Goal: Task Accomplishment & Management: Understand process/instructions

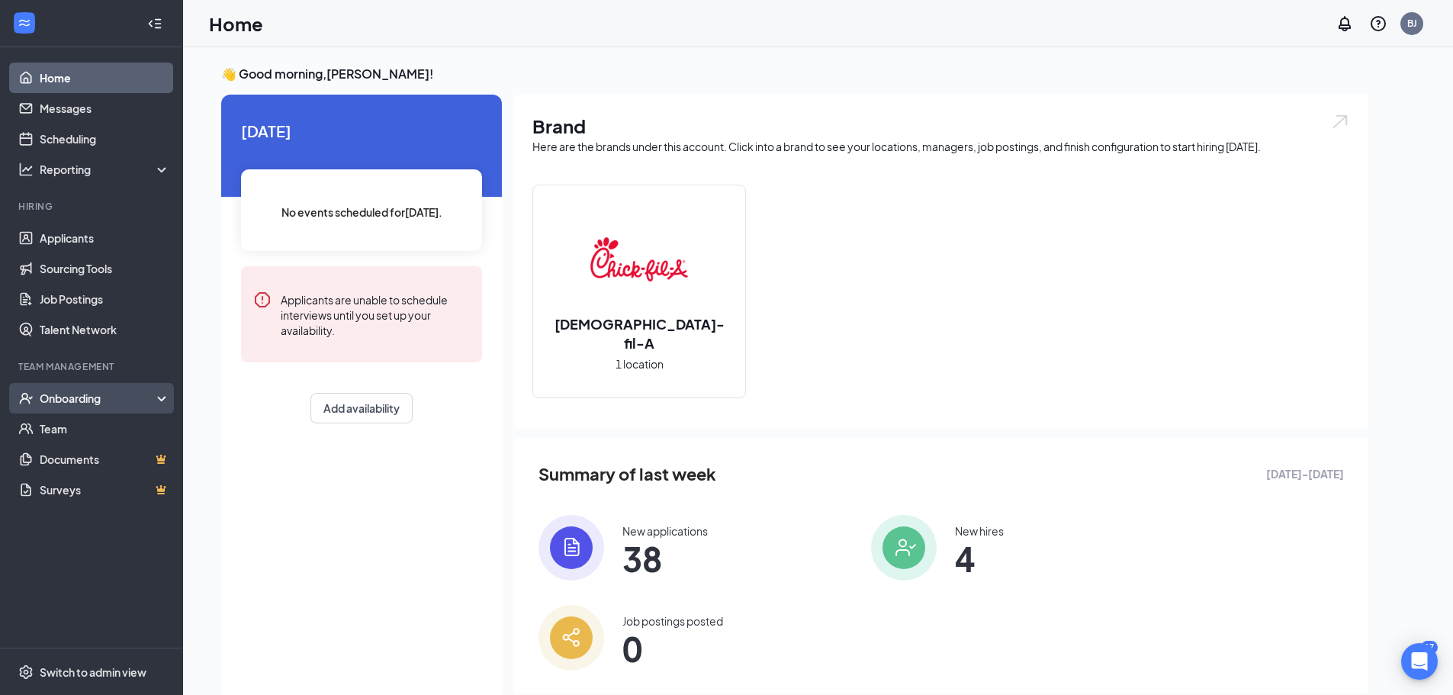
click at [87, 400] on div "Onboarding" at bounding box center [98, 398] width 117 height 15
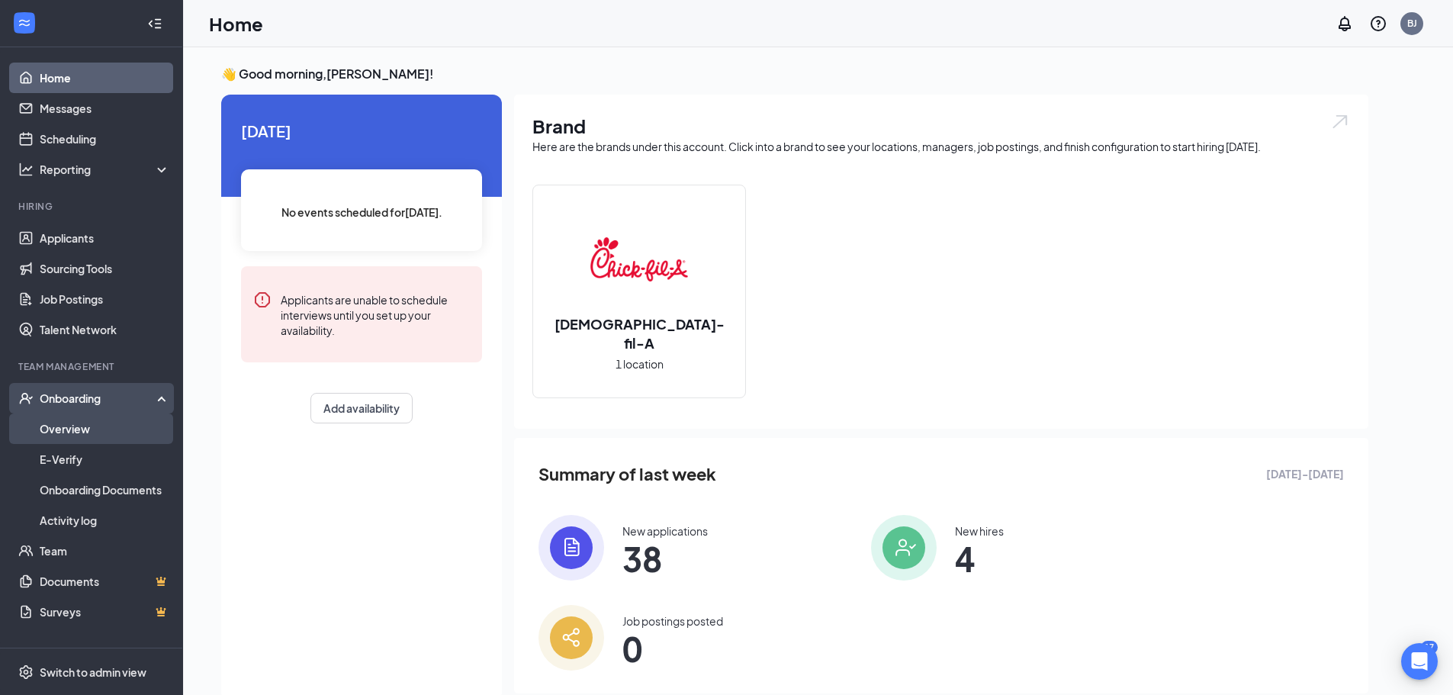
click at [91, 432] on link "Overview" at bounding box center [105, 429] width 130 height 31
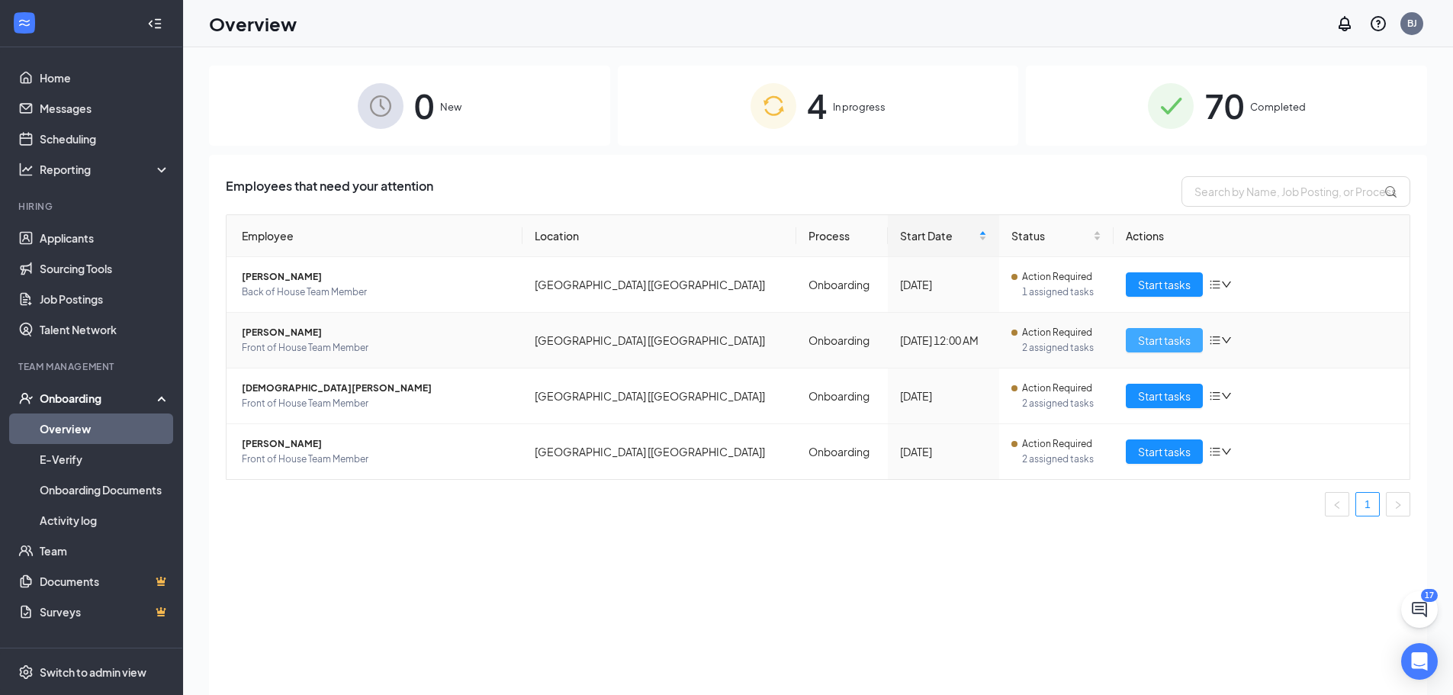
click at [1157, 340] on span "Start tasks" at bounding box center [1164, 340] width 53 height 17
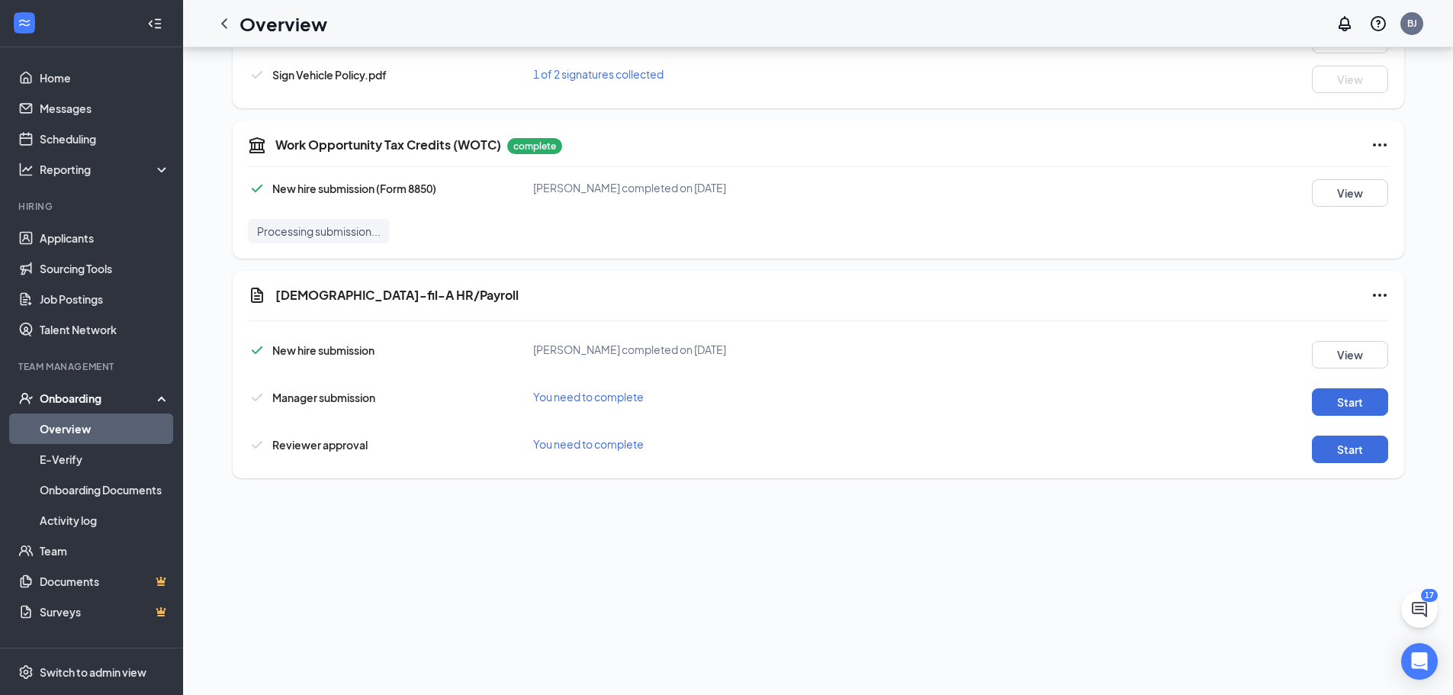
scroll to position [536, 0]
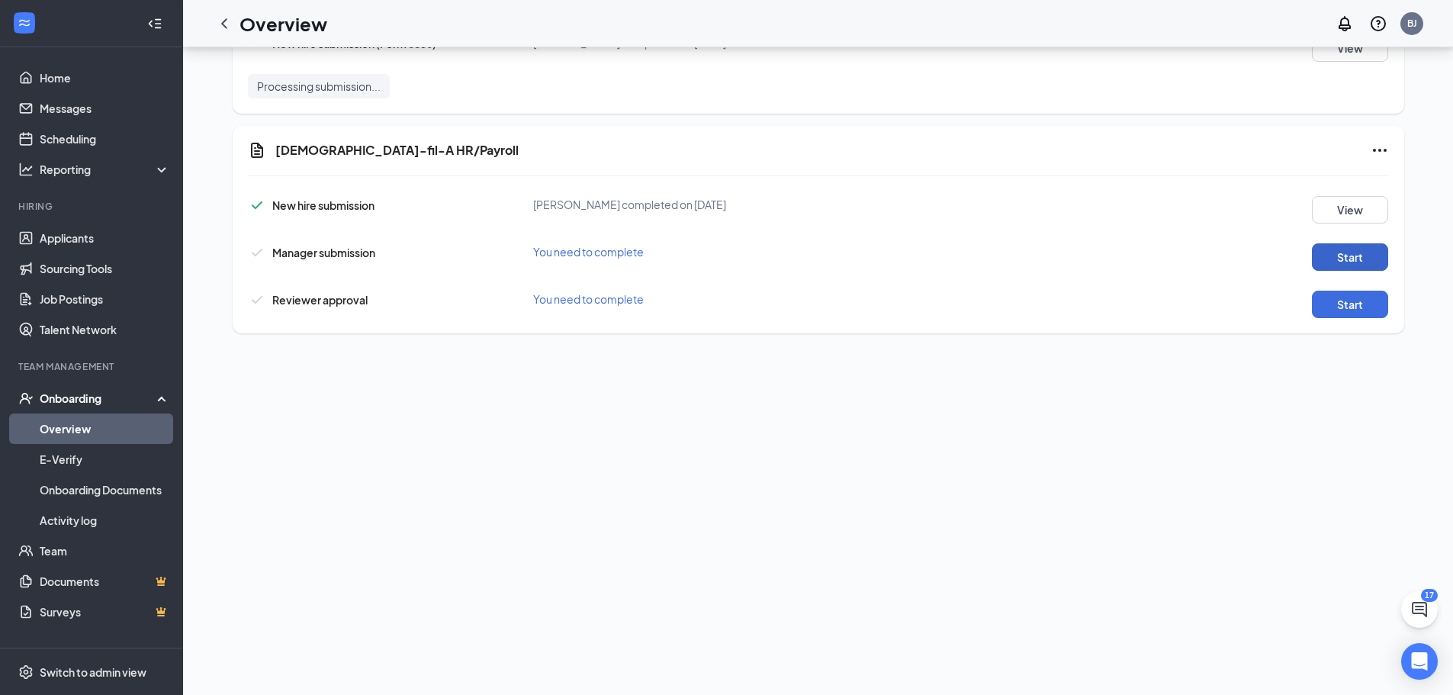
click at [1348, 260] on button "Start" at bounding box center [1350, 256] width 76 height 27
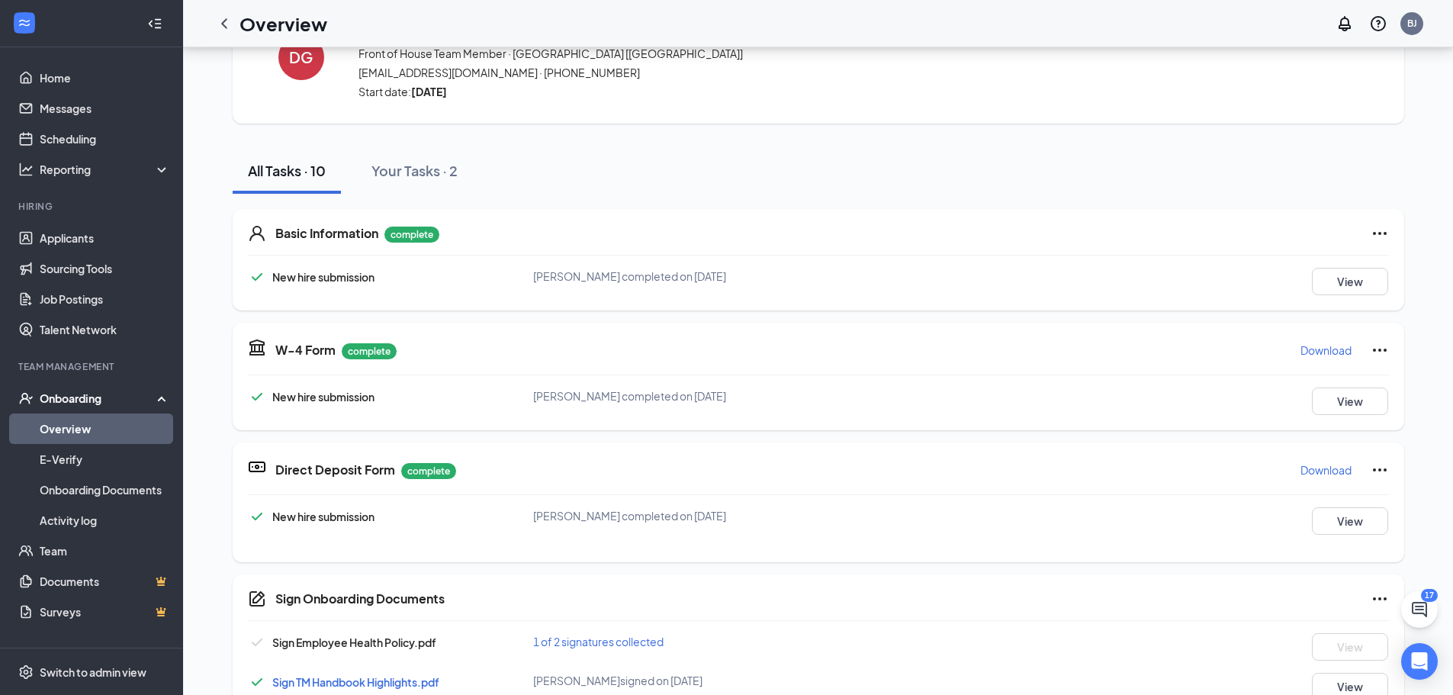
scroll to position [0, 0]
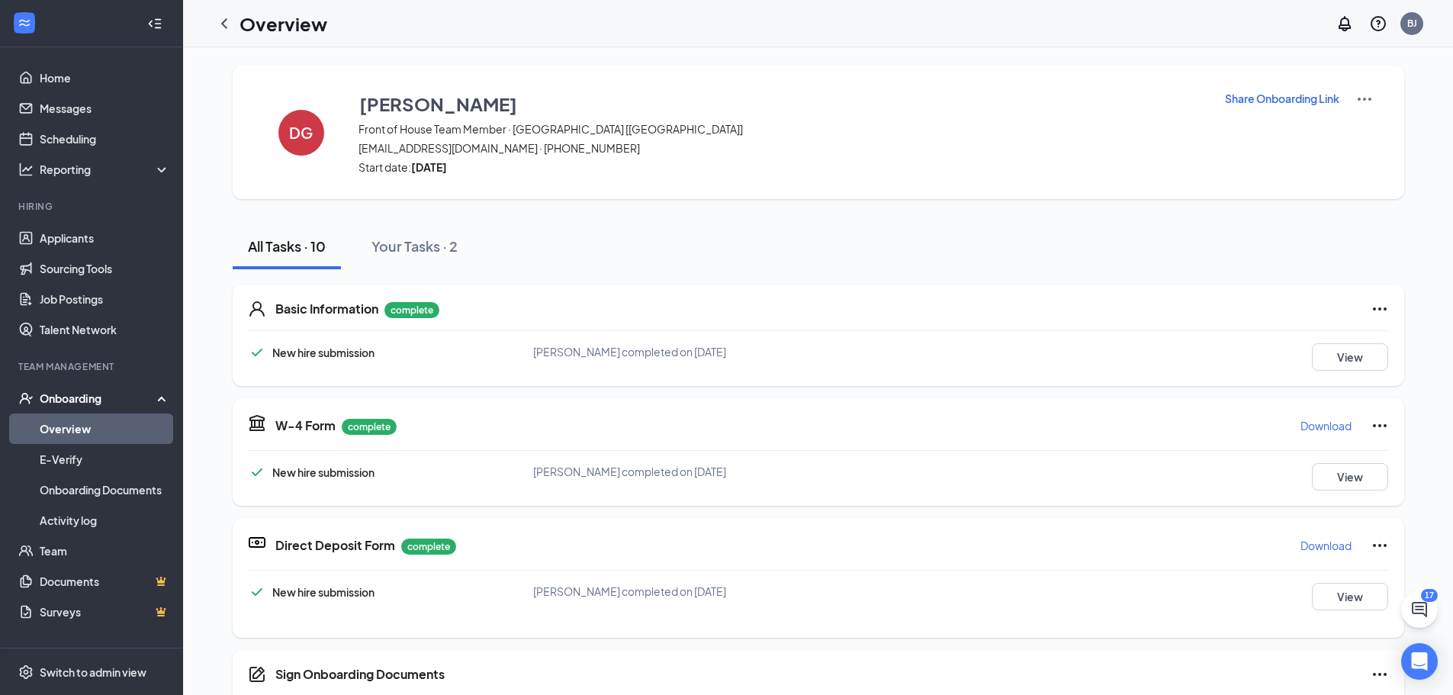
click at [1362, 98] on img at bounding box center [1365, 99] width 18 height 18
click at [1350, 127] on span "View details" at bounding box center [1359, 126] width 60 height 17
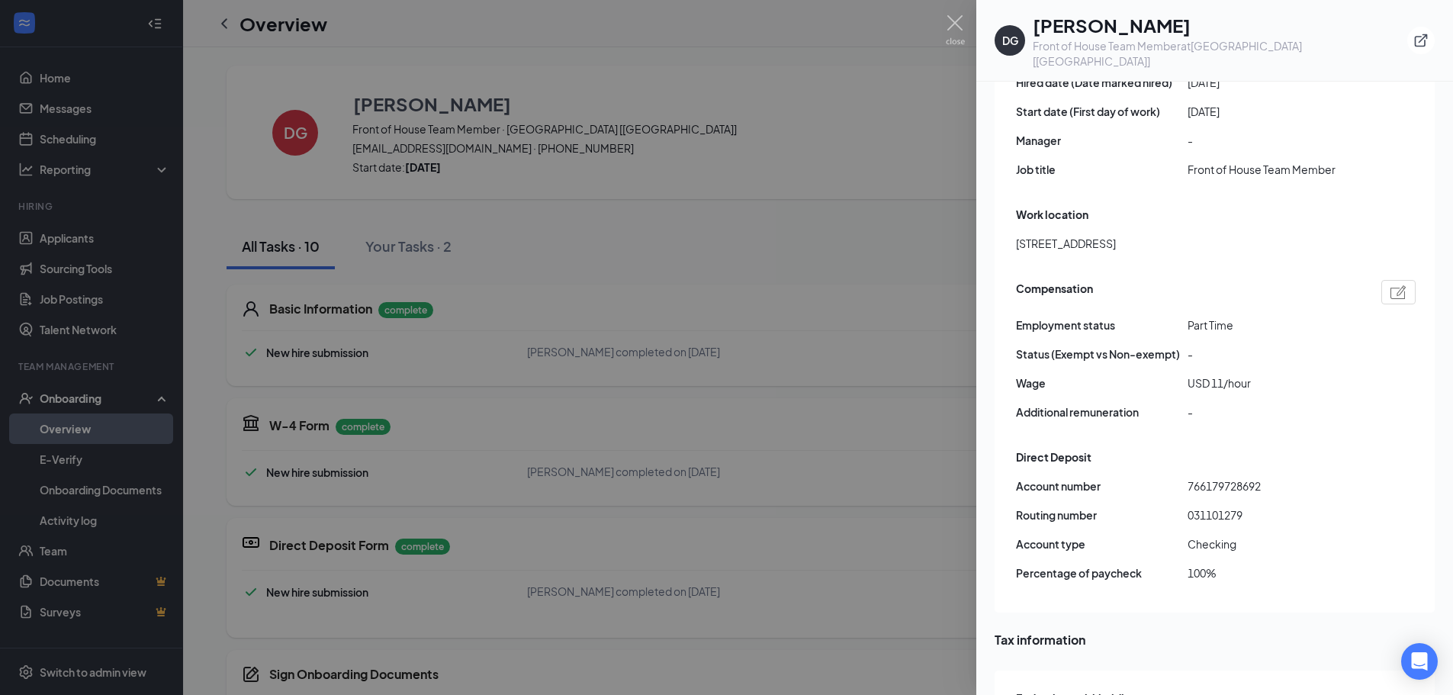
scroll to position [916, 0]
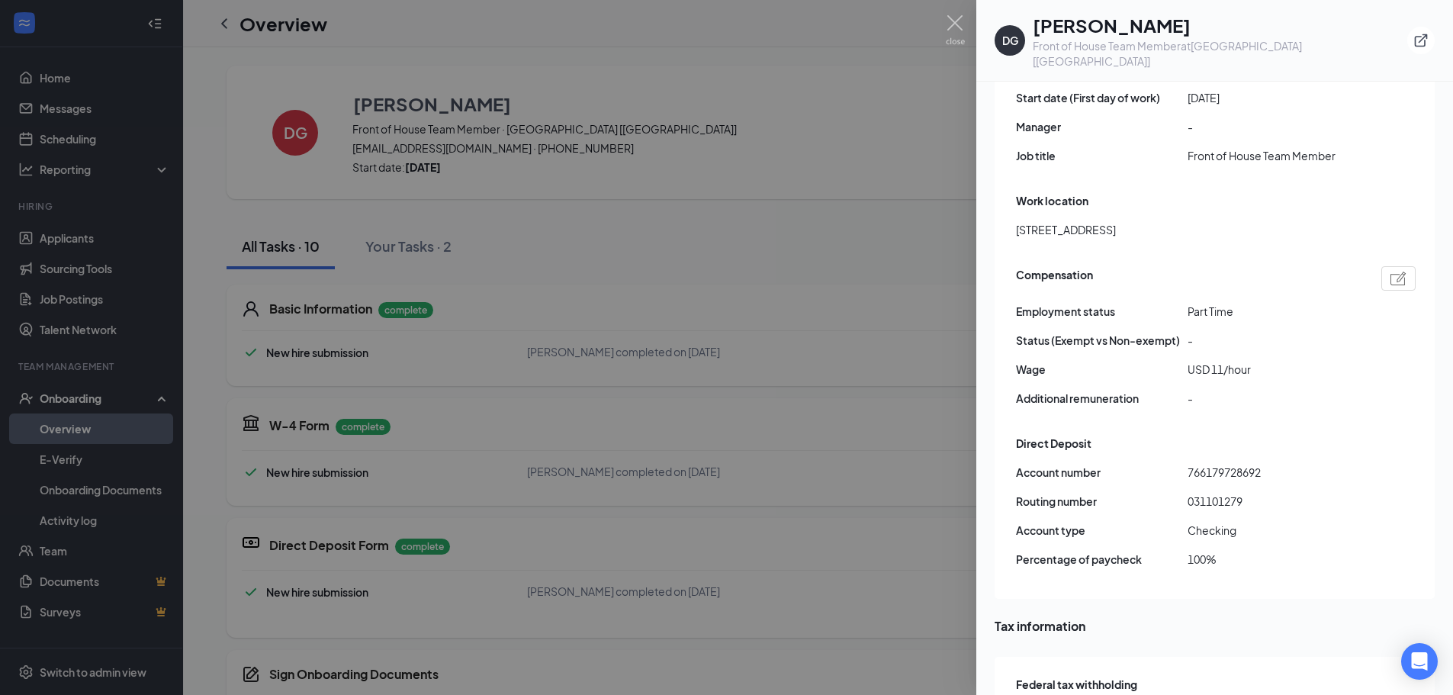
click at [951, 12] on div at bounding box center [726, 347] width 1453 height 695
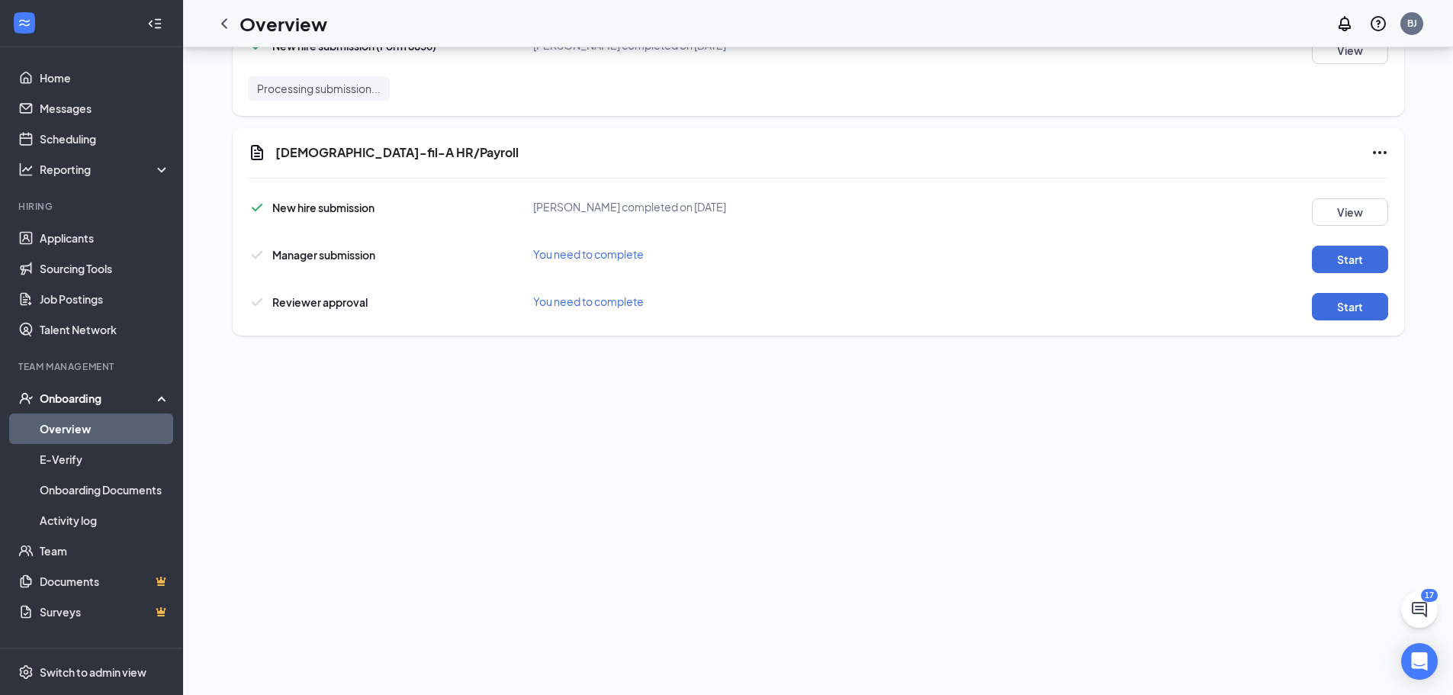
scroll to position [536, 0]
click at [1335, 259] on button "Start" at bounding box center [1350, 256] width 76 height 27
click at [1343, 304] on button "Start" at bounding box center [1350, 304] width 76 height 27
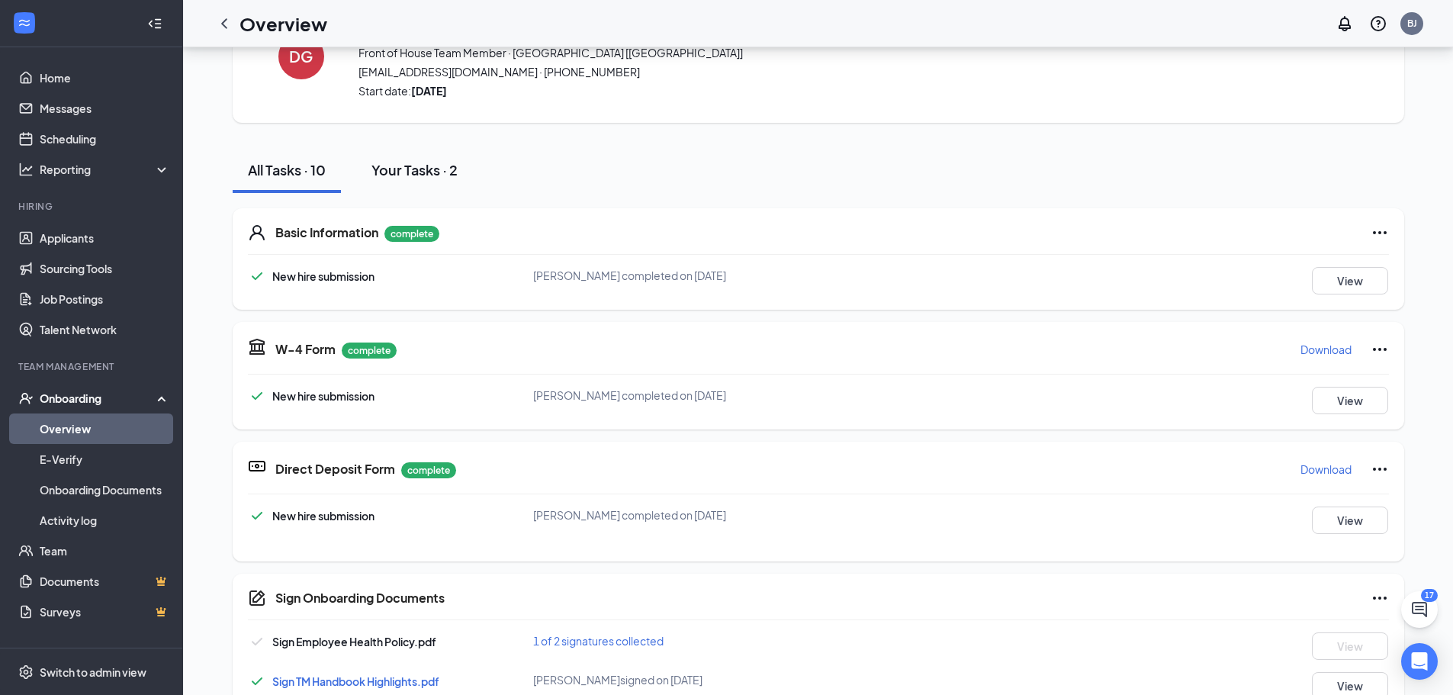
scroll to position [0, 0]
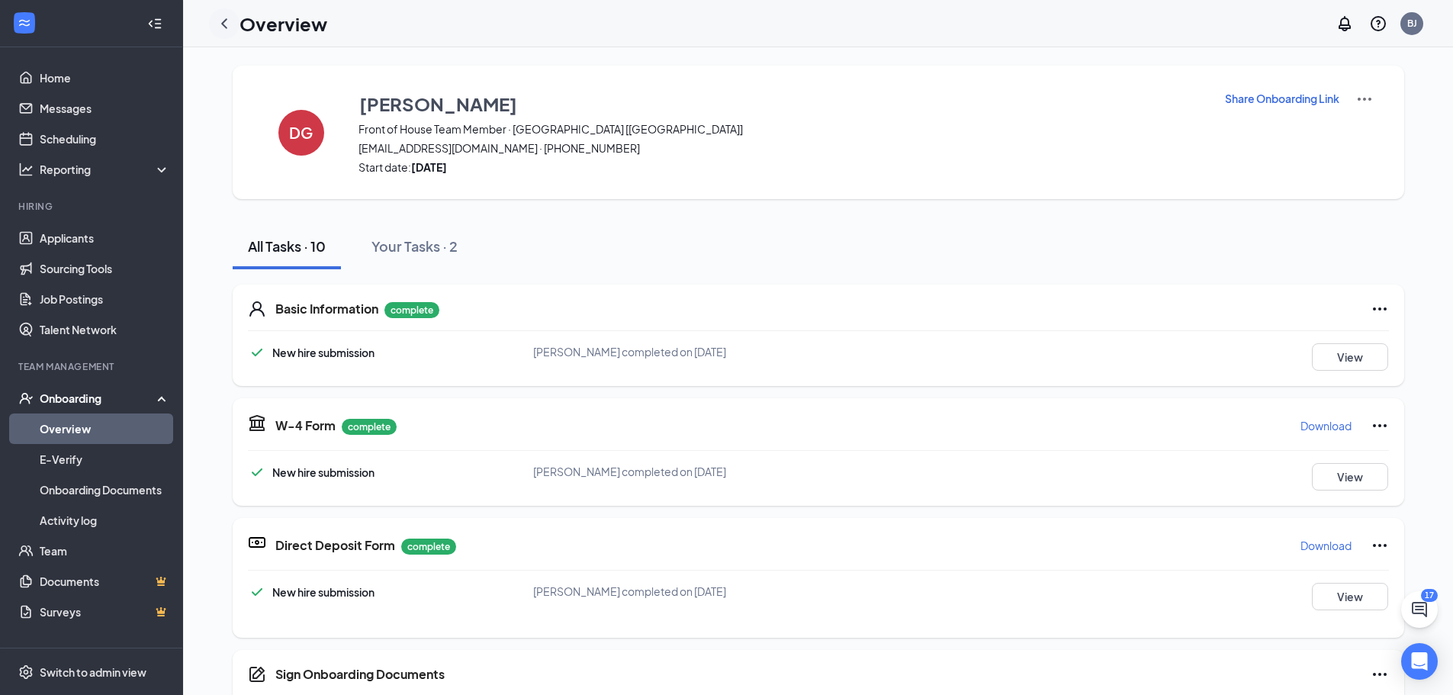
click at [222, 29] on icon "ChevronLeft" at bounding box center [224, 23] width 18 height 18
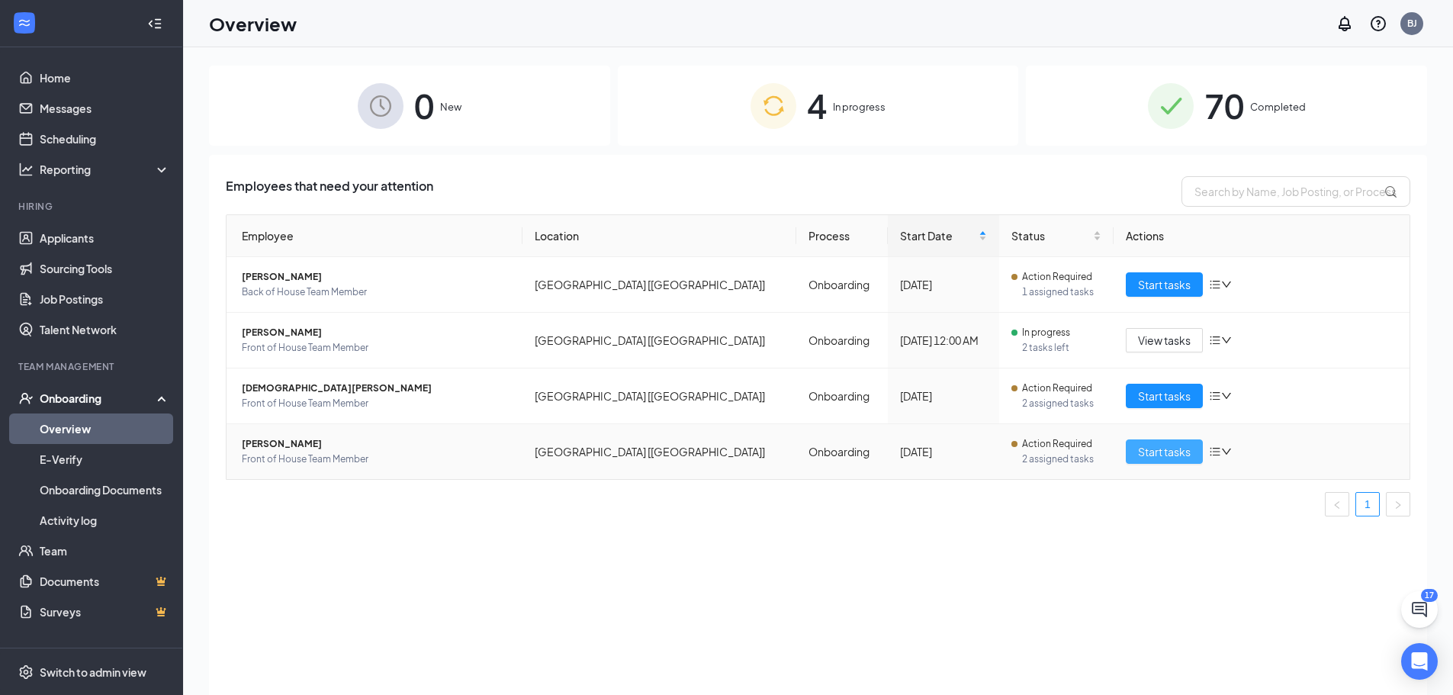
click at [1148, 452] on span "Start tasks" at bounding box center [1164, 451] width 53 height 17
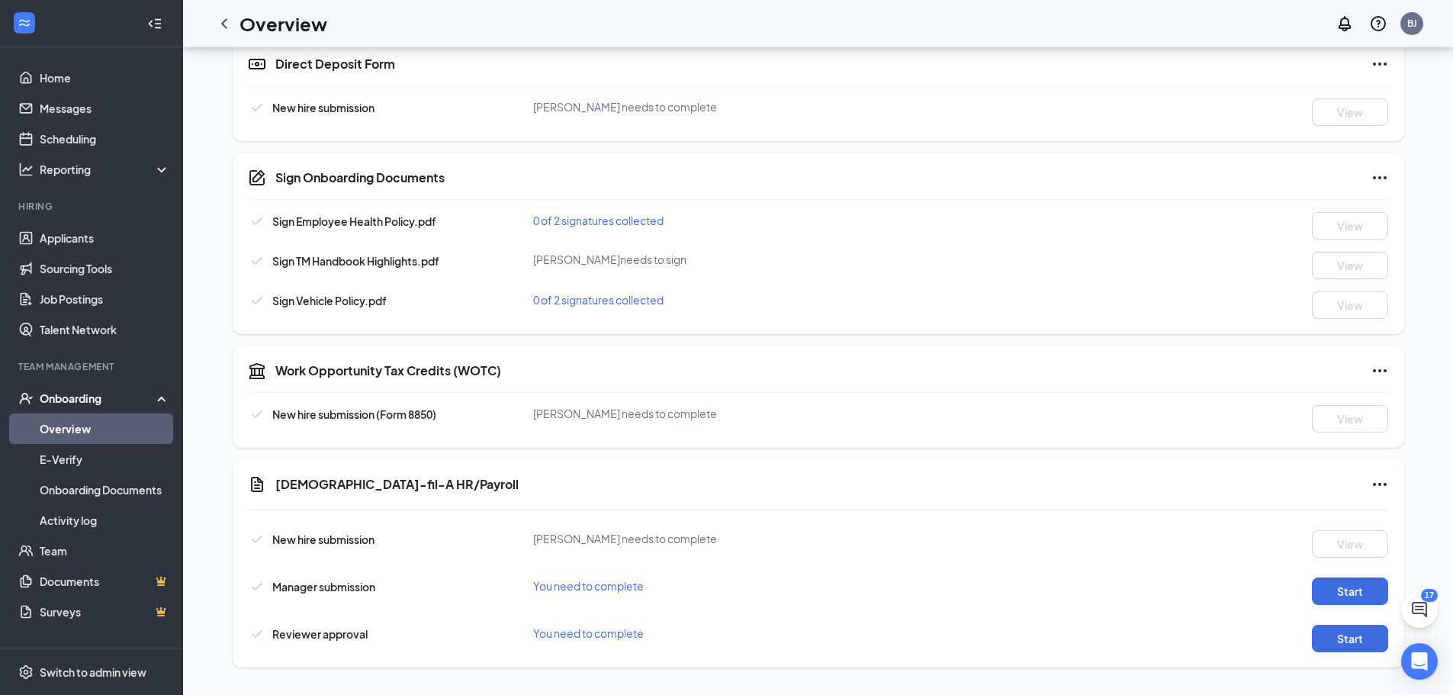
scroll to position [475, 0]
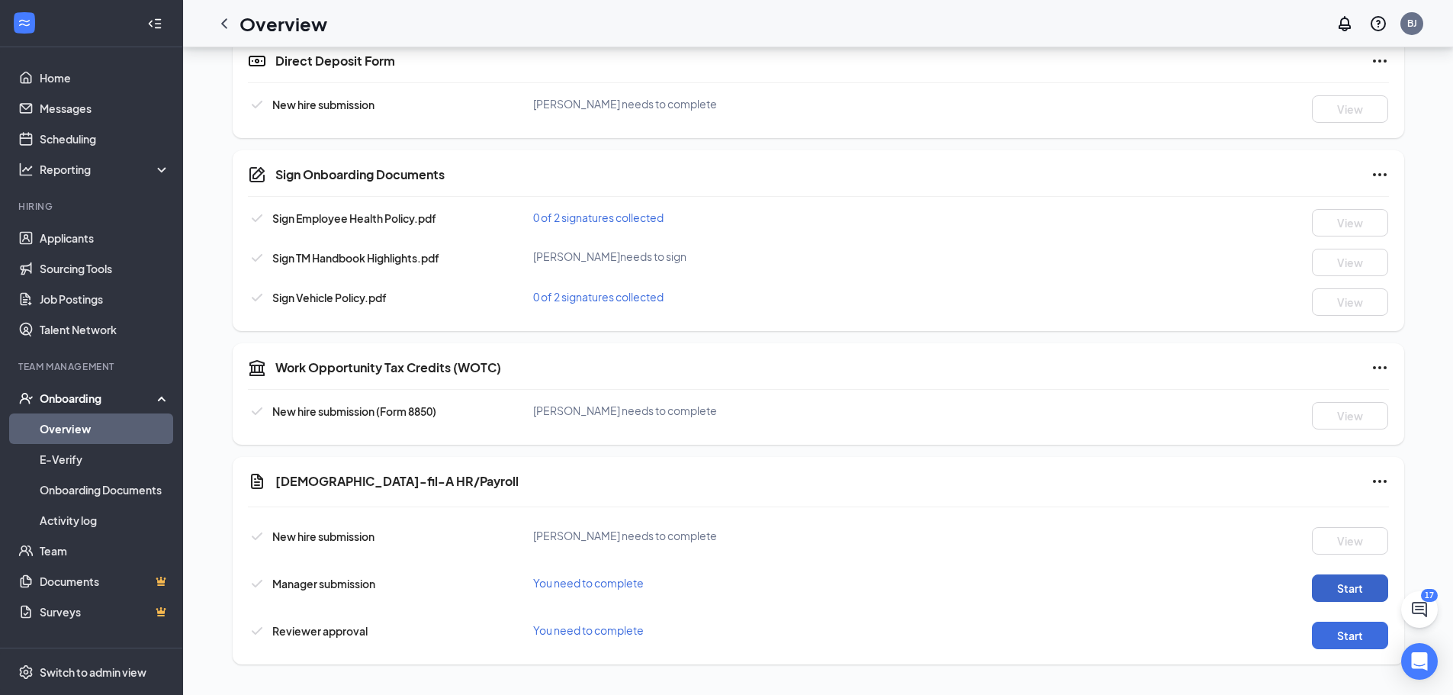
click at [1342, 591] on button "Start" at bounding box center [1350, 587] width 76 height 27
drag, startPoint x: 230, startPoint y: 19, endPoint x: 249, endPoint y: 43, distance: 31.5
click at [230, 19] on icon "ChevronLeft" at bounding box center [224, 23] width 18 height 18
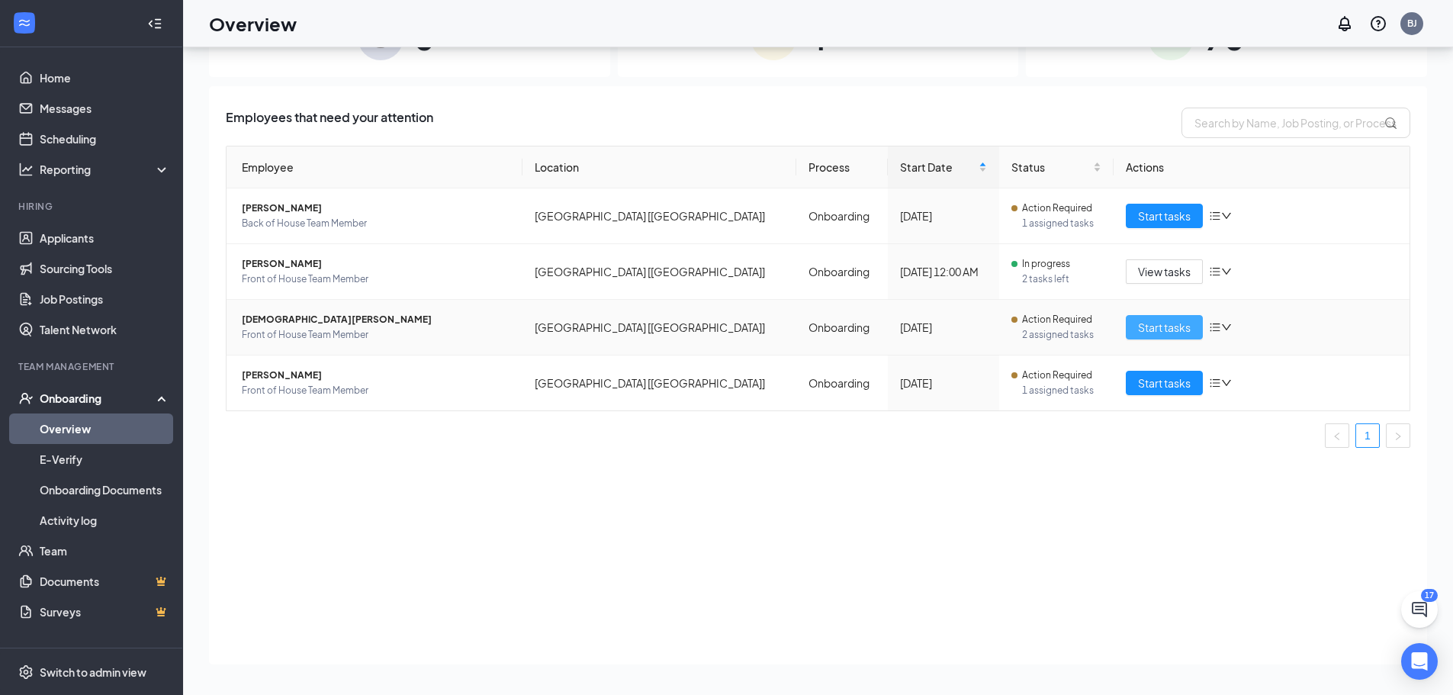
click at [1170, 336] on button "Start tasks" at bounding box center [1164, 327] width 77 height 24
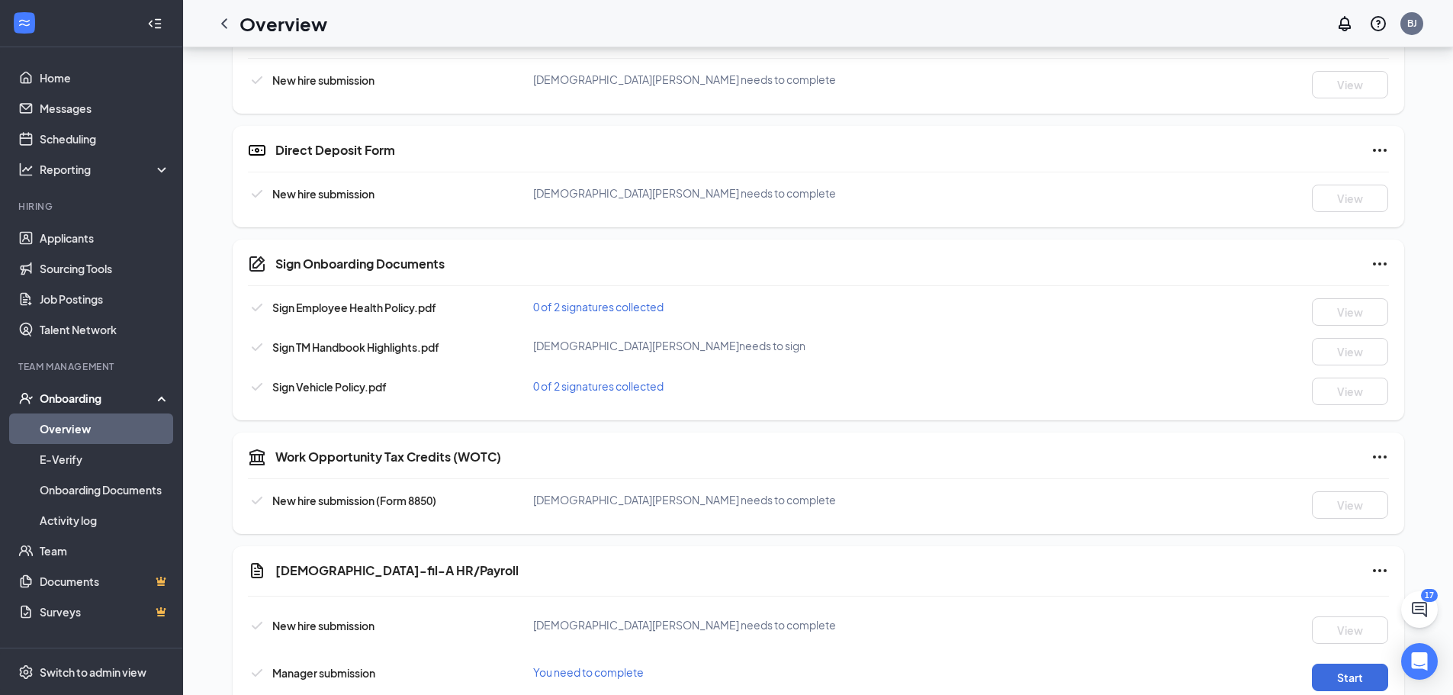
scroll to position [475, 0]
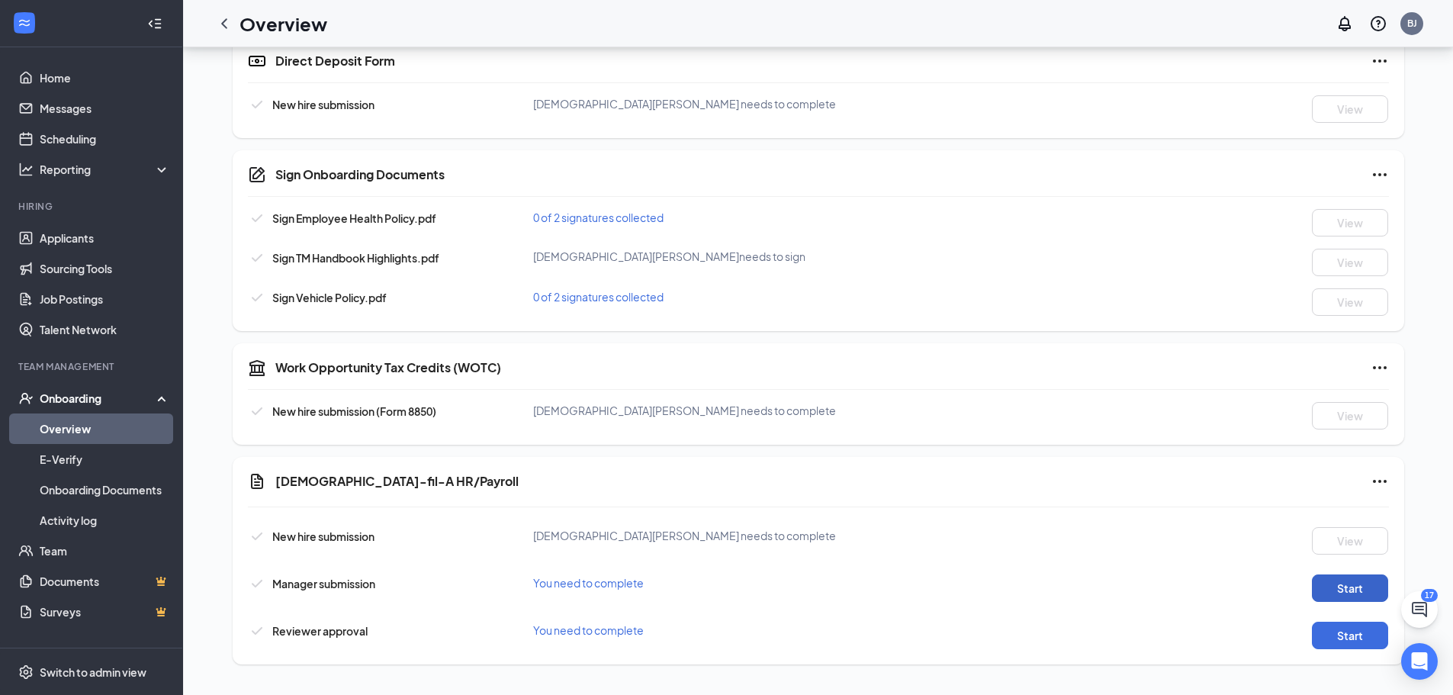
click at [1316, 579] on button "Start" at bounding box center [1350, 587] width 76 height 27
